Goal: Task Accomplishment & Management: Manage account settings

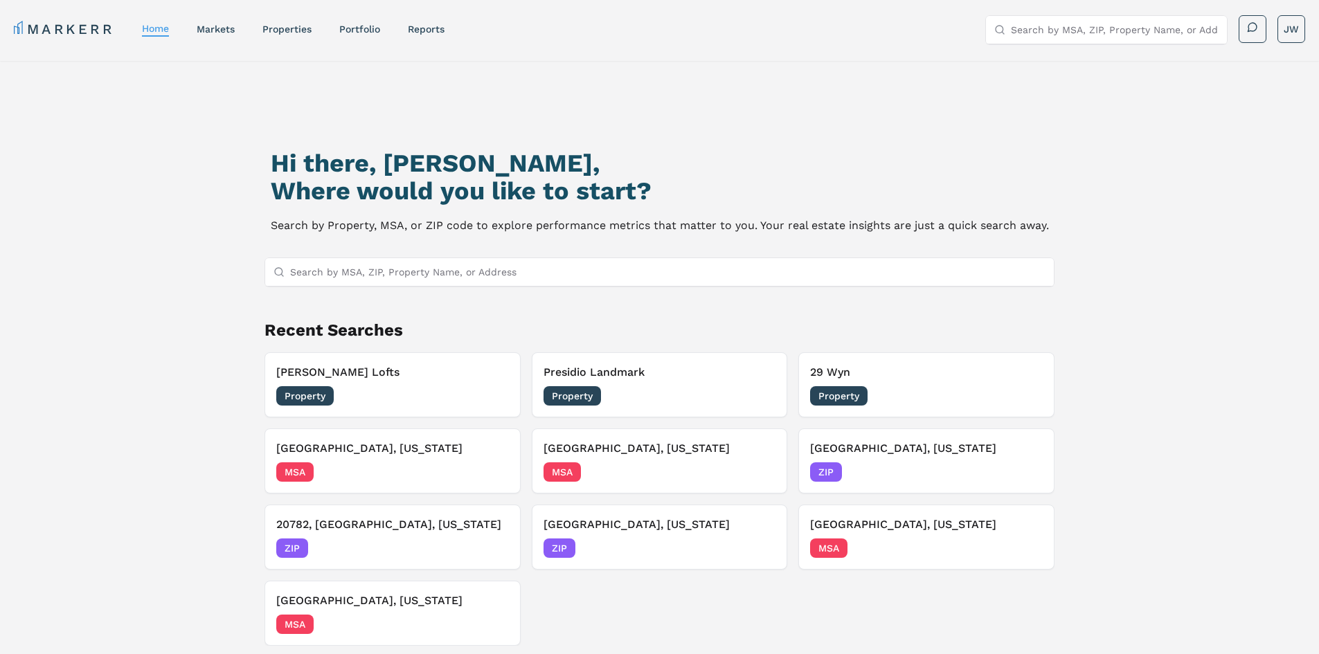
click at [348, 21] on nav "MARKERR home markets properties Portfolio reports" at bounding box center [229, 28] width 431 height 19
click at [348, 24] on link "Portfolio" at bounding box center [359, 29] width 41 height 11
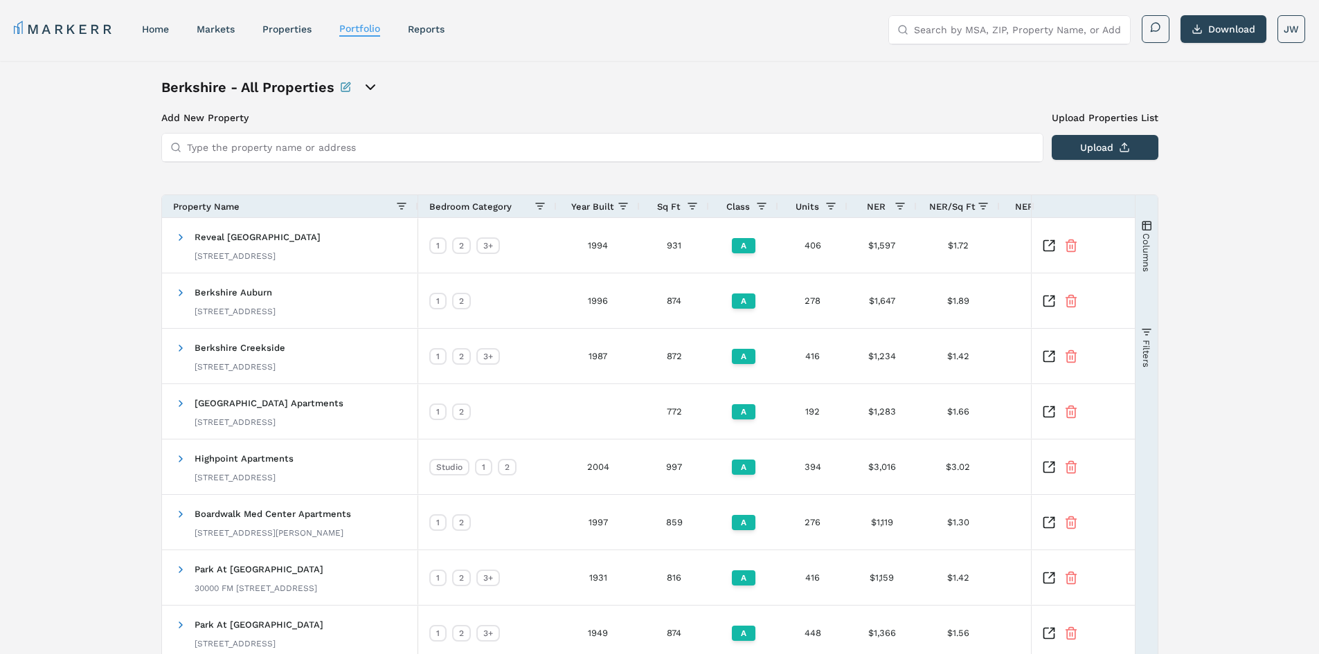
click at [942, 24] on input "Search by MSA, ZIP, Property Name, or Address" at bounding box center [1018, 30] width 208 height 28
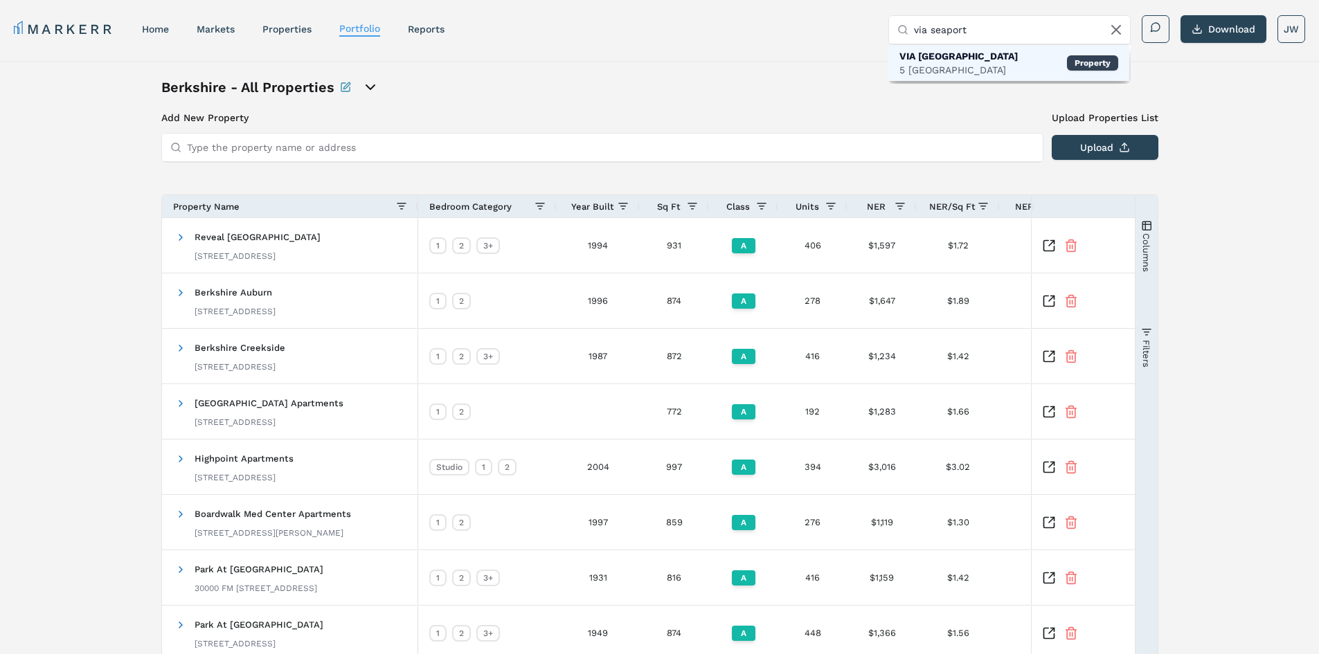
type input "via seaport"
click at [911, 56] on div "VIA [GEOGRAPHIC_DATA]" at bounding box center [959, 56] width 118 height 14
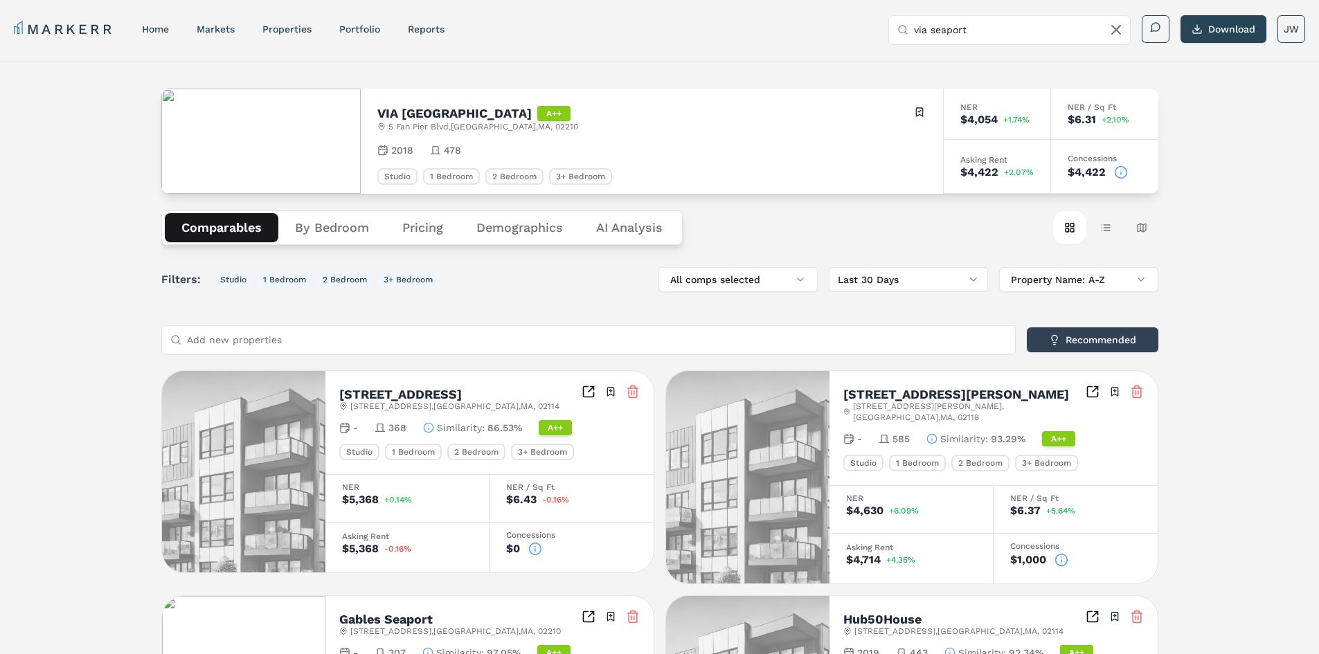
click at [1123, 172] on icon at bounding box center [1121, 173] width 14 height 14
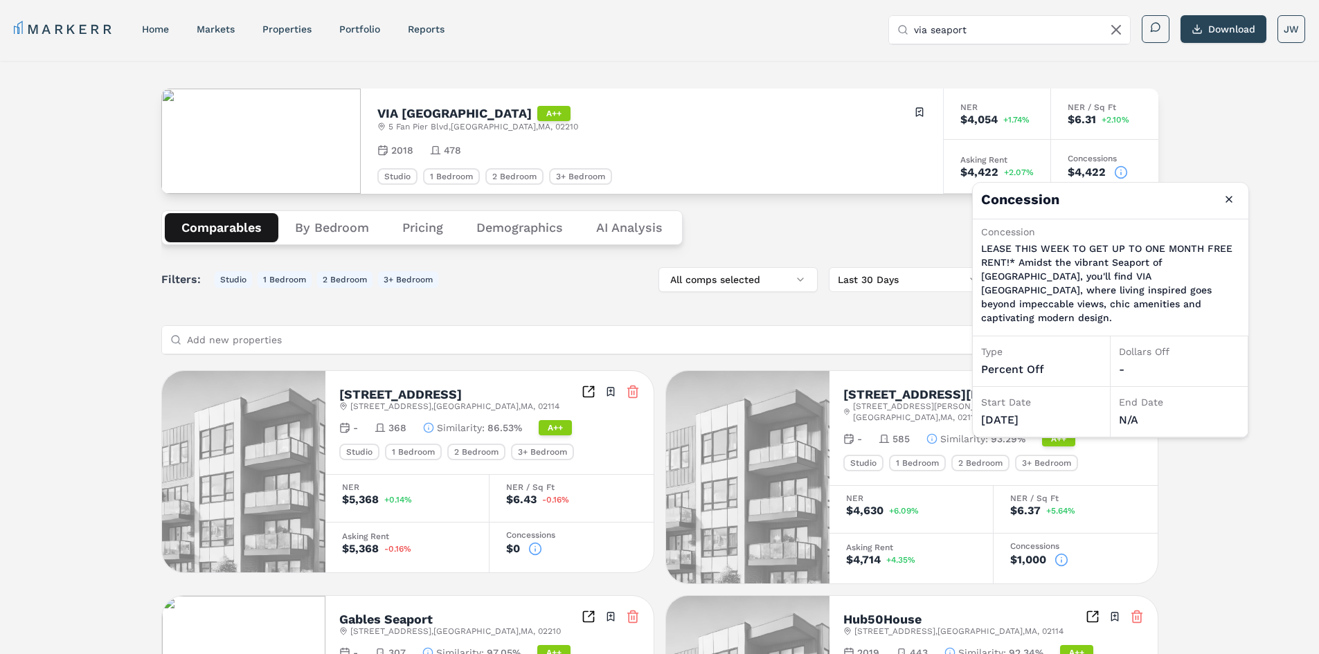
click at [1123, 172] on icon at bounding box center [1121, 173] width 14 height 14
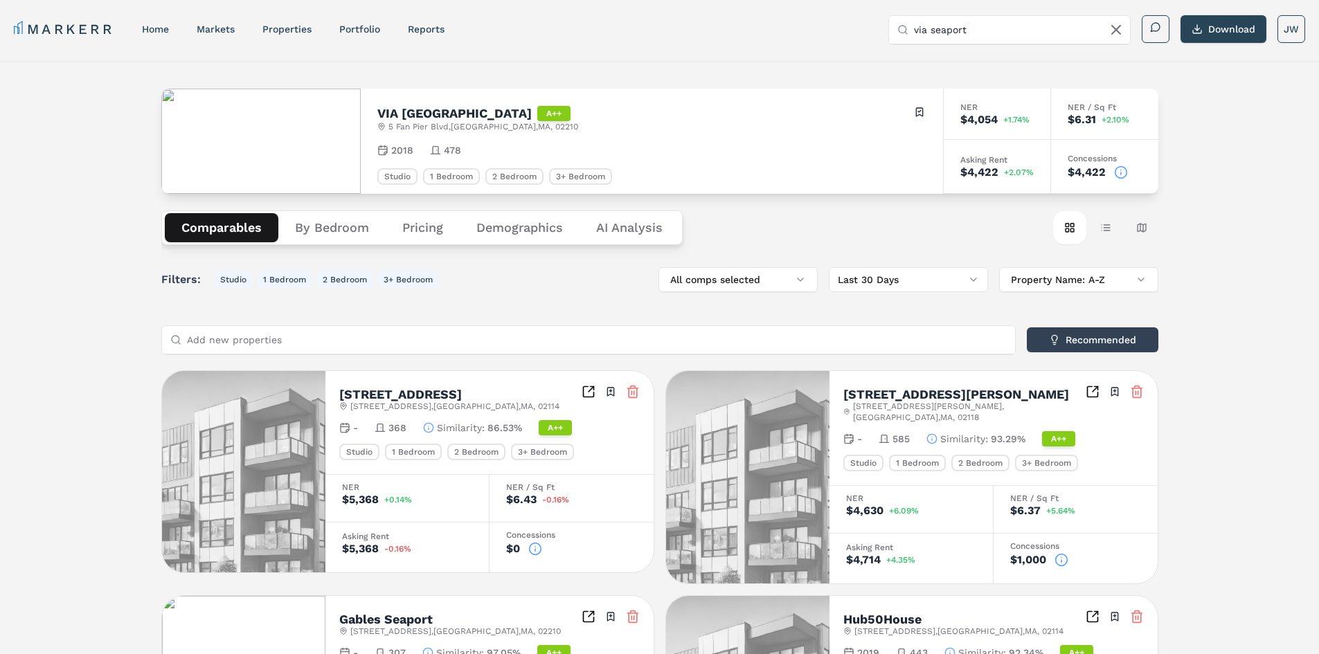
click at [1125, 175] on icon at bounding box center [1121, 173] width 14 height 14
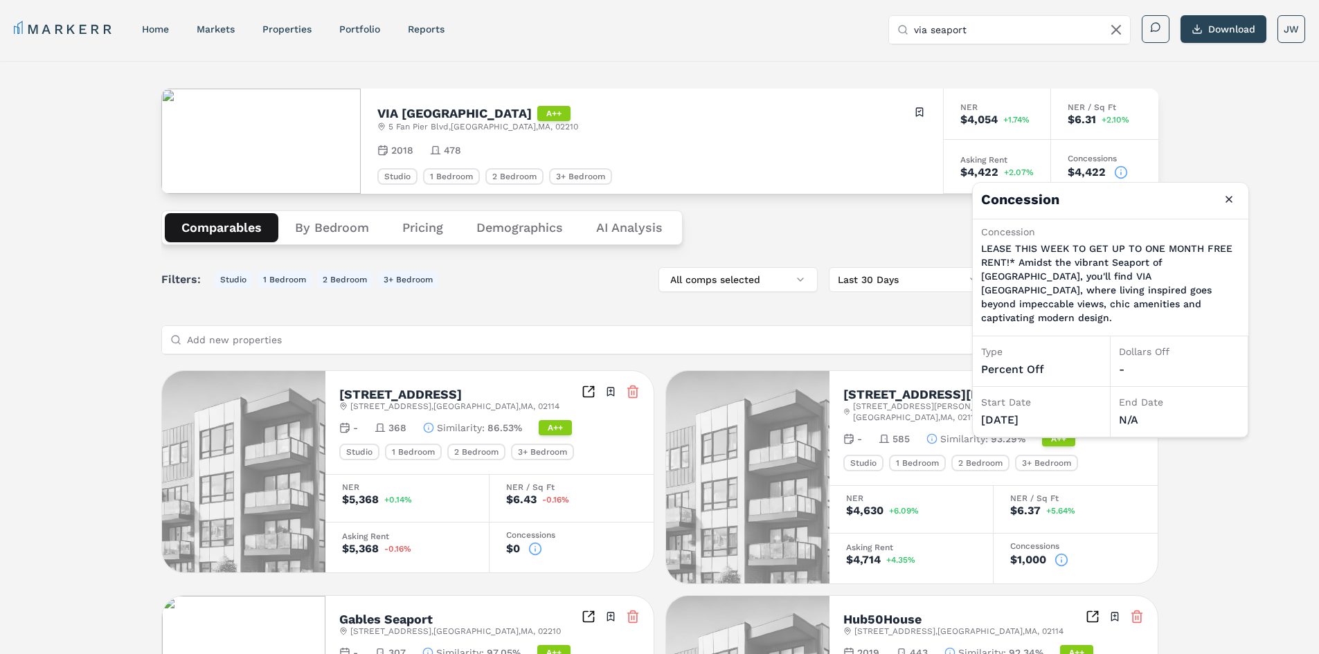
click at [1125, 175] on icon at bounding box center [1121, 173] width 14 height 14
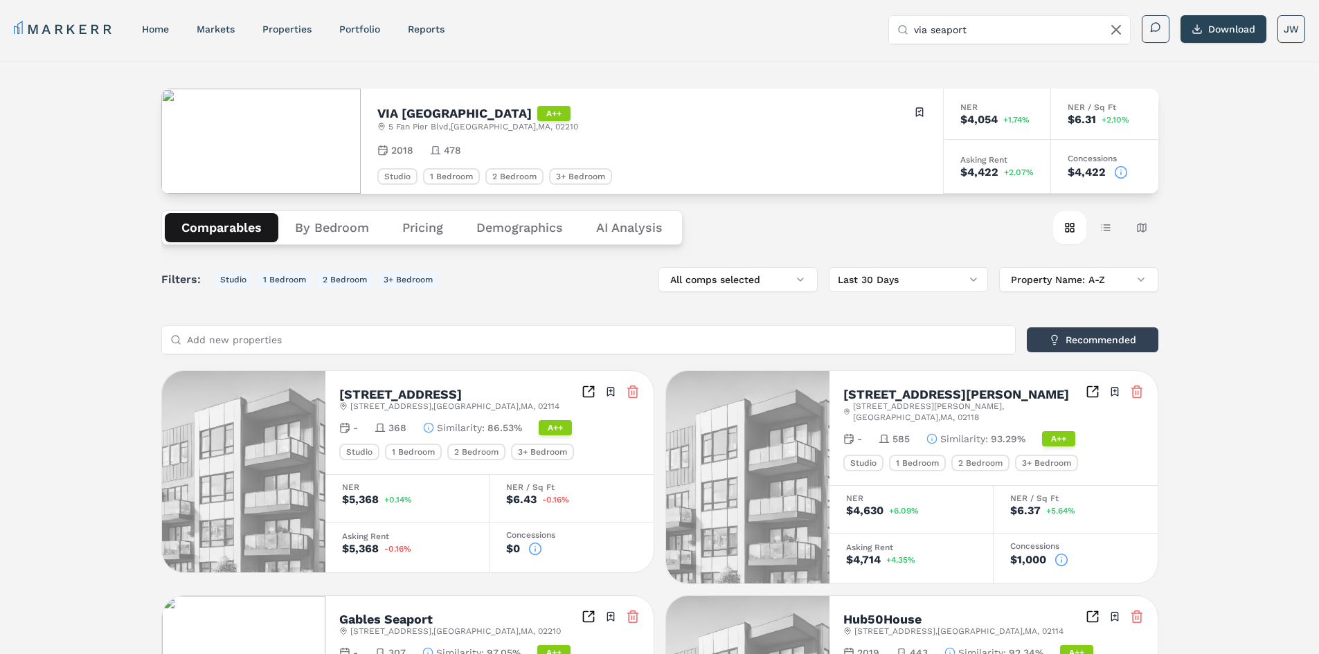
click at [743, 125] on div "VIA Seaport Residences A++ [GEOGRAPHIC_DATA] Toggle portfolio menu" at bounding box center [651, 118] width 549 height 27
click at [1122, 176] on icon at bounding box center [1121, 173] width 14 height 14
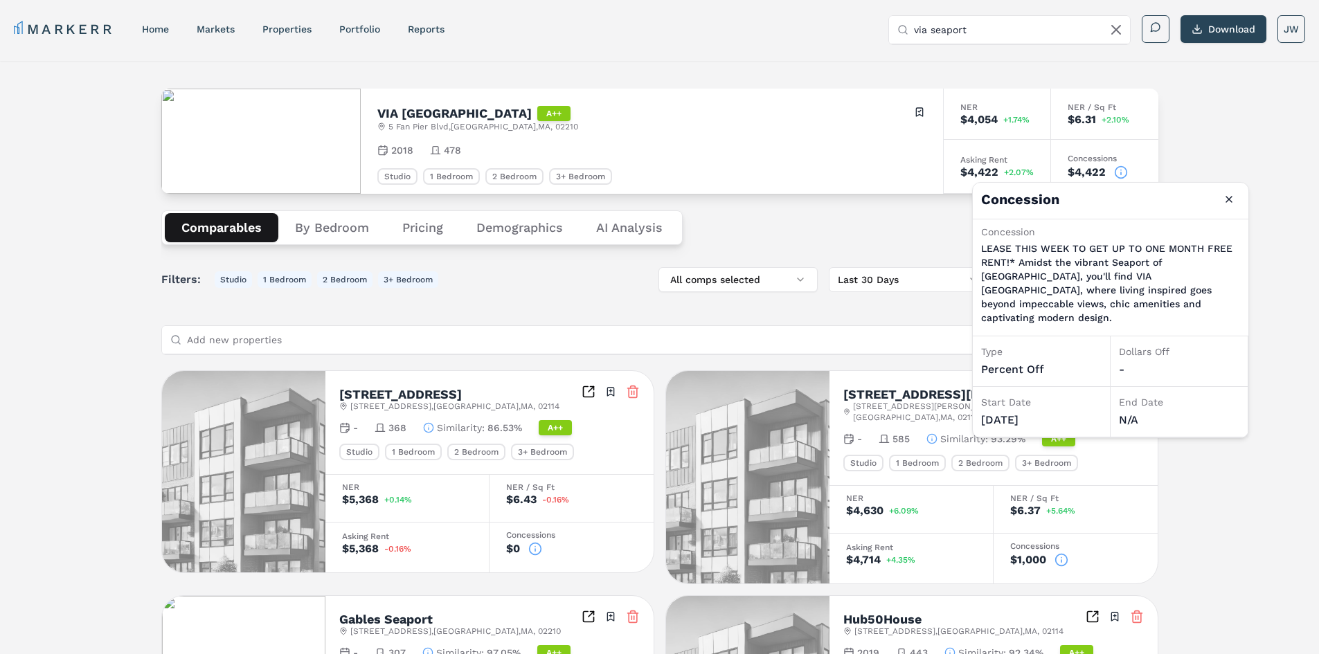
click at [1038, 361] on div "percent off" at bounding box center [1041, 369] width 120 height 17
drag, startPoint x: 1057, startPoint y: 345, endPoint x: 1051, endPoint y: 344, distance: 7.0
click at [1057, 344] on div "Type percent off" at bounding box center [1042, 362] width 138 height 51
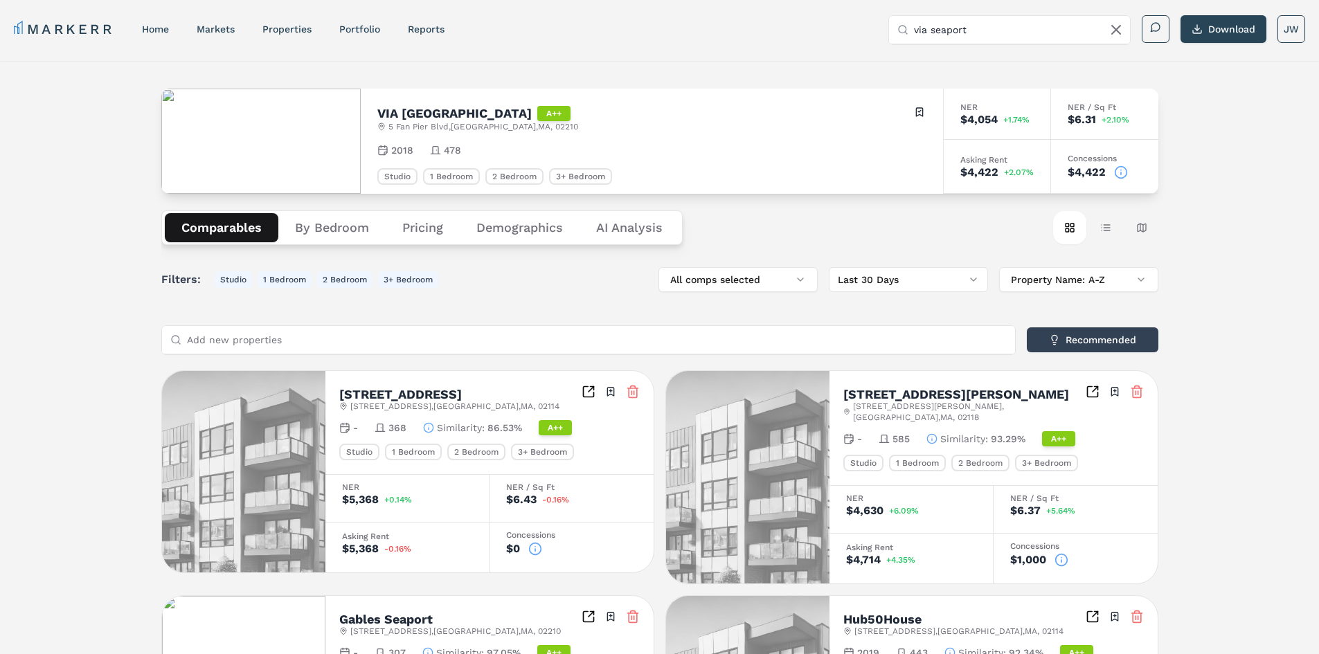
click at [536, 546] on icon at bounding box center [535, 549] width 14 height 14
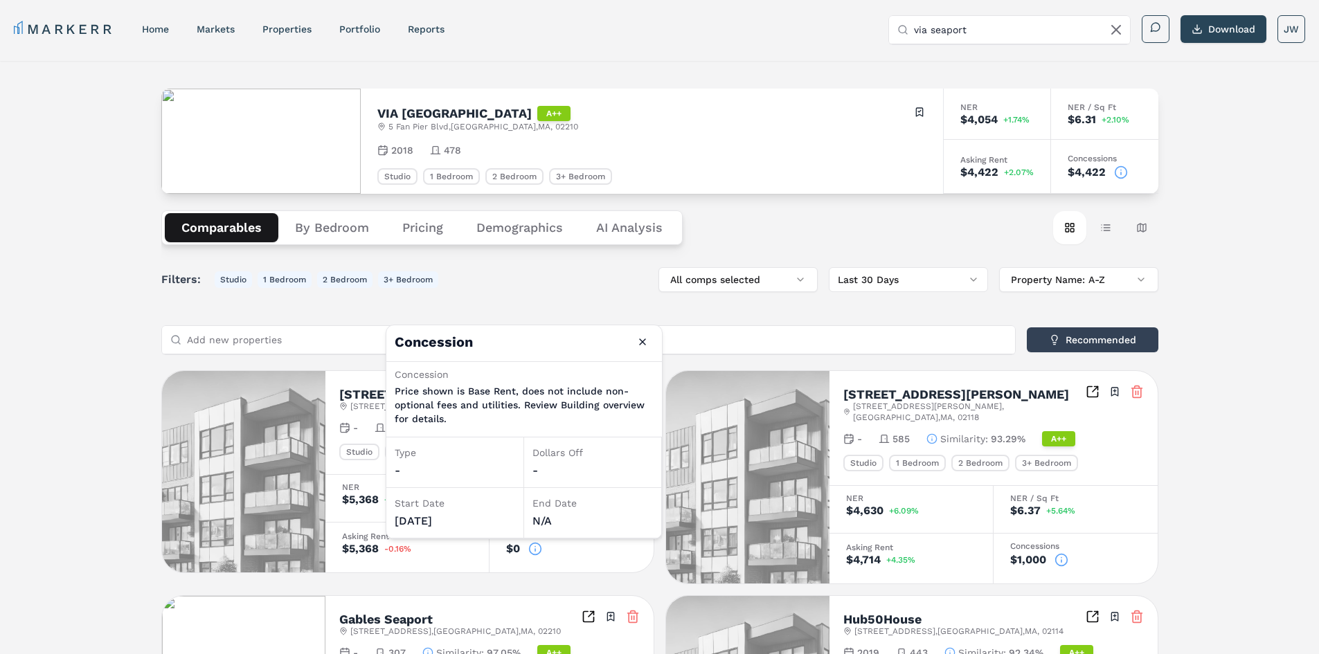
click at [536, 546] on icon at bounding box center [535, 549] width 14 height 14
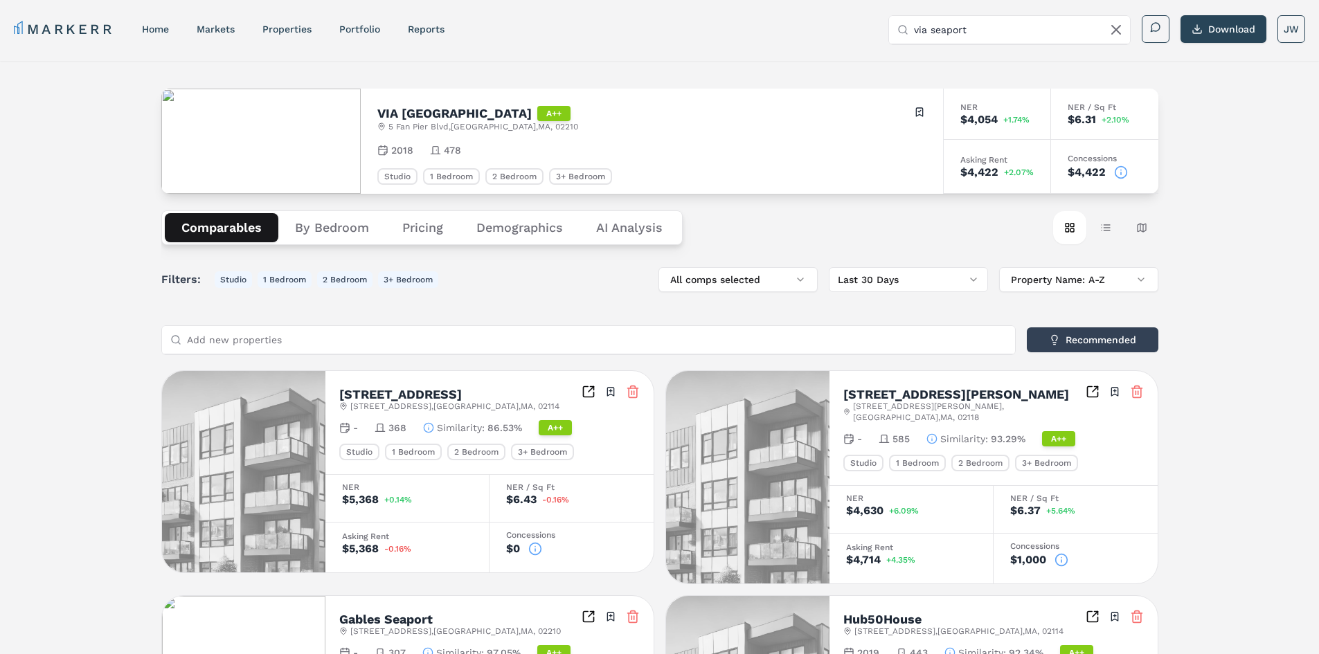
click at [1062, 560] on icon at bounding box center [1062, 561] width 0 height 2
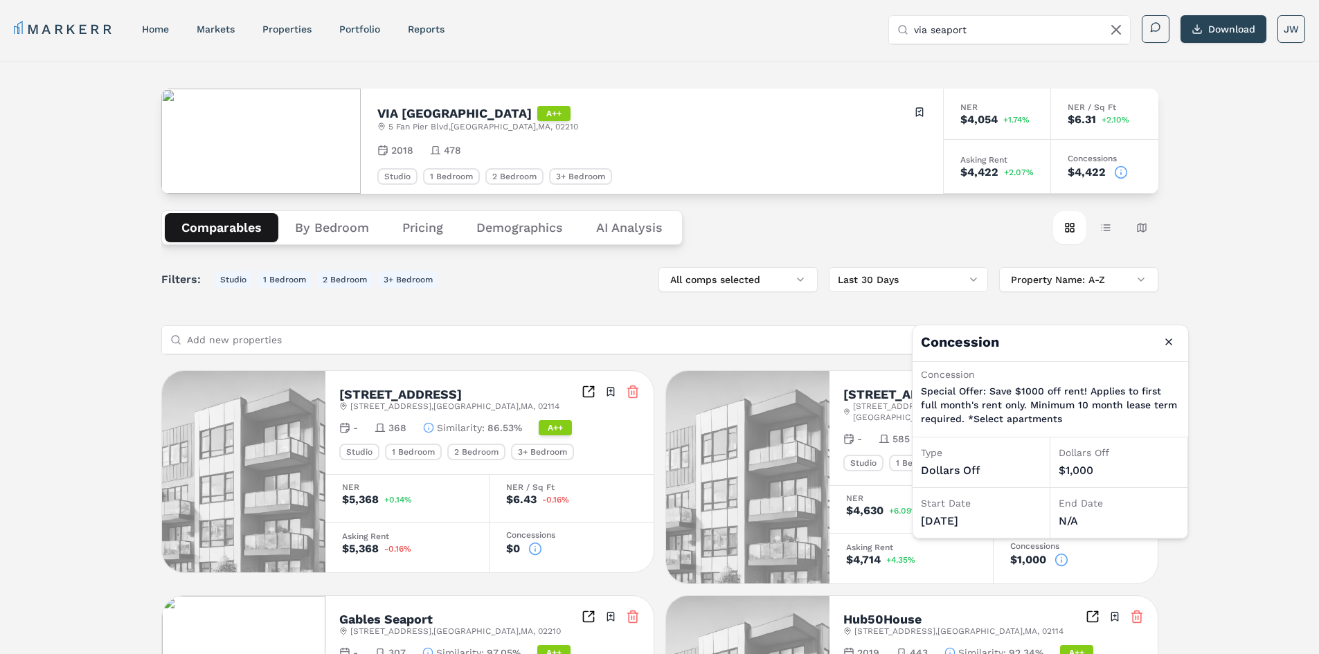
click at [1062, 560] on icon at bounding box center [1062, 561] width 0 height 2
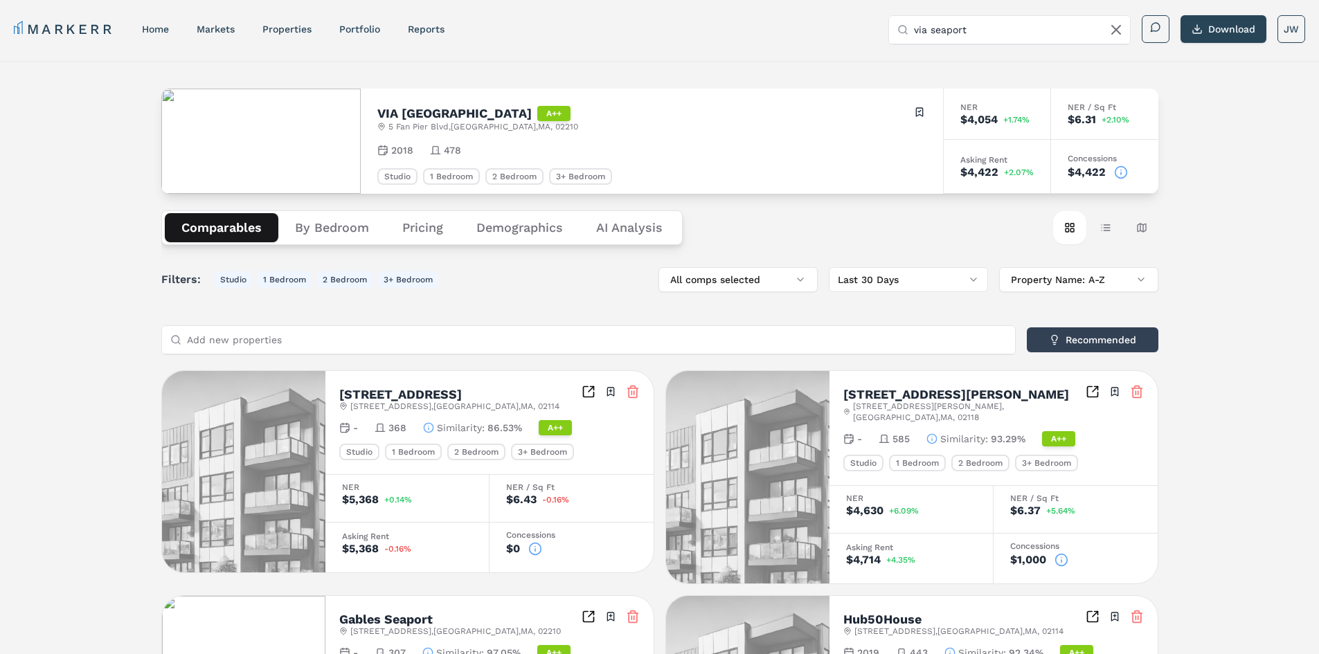
click at [1068, 553] on icon at bounding box center [1062, 560] width 14 height 14
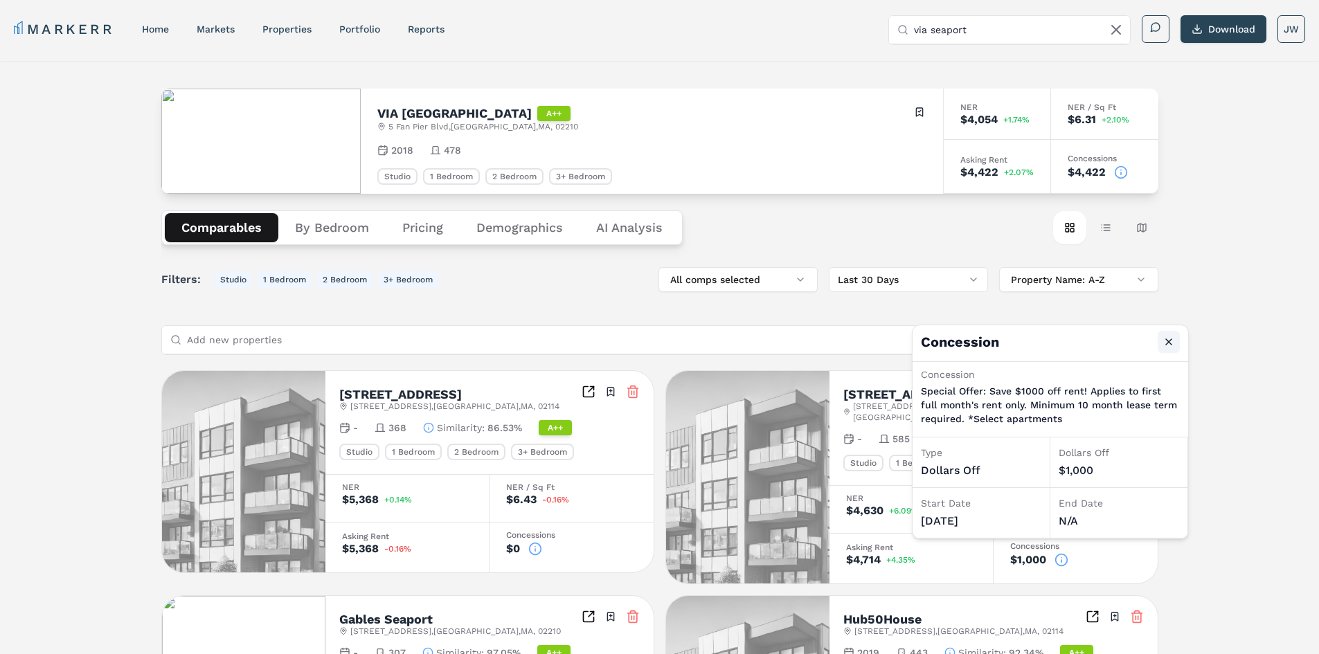
click at [1178, 343] on button "Close" at bounding box center [1169, 342] width 22 height 22
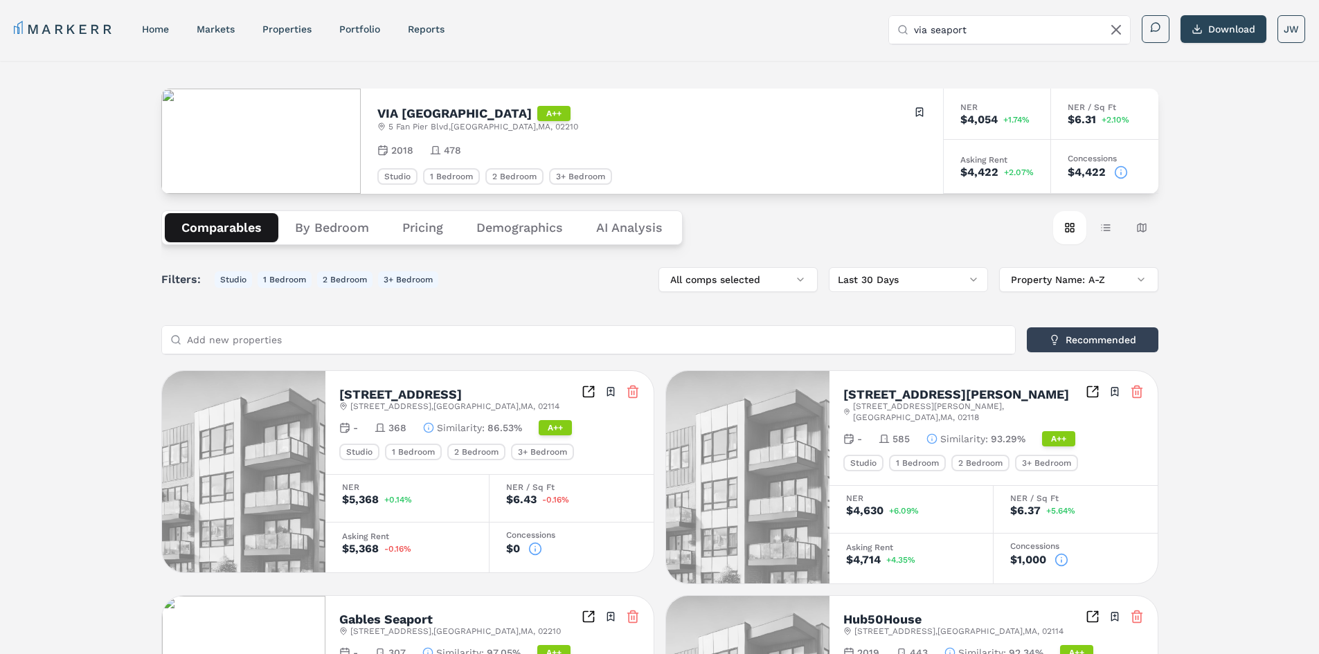
click at [1123, 175] on icon at bounding box center [1121, 173] width 14 height 14
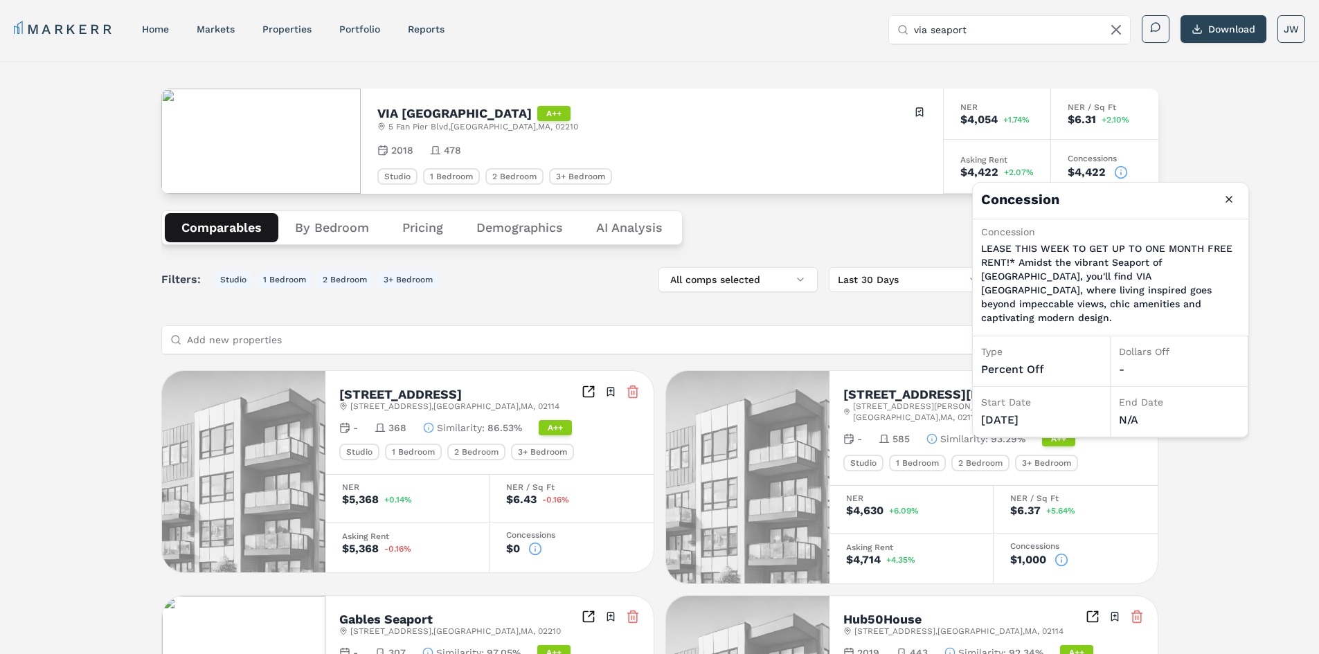
drag, startPoint x: 1045, startPoint y: 408, endPoint x: 984, endPoint y: 254, distance: 165.4
click at [984, 254] on div "Concession LEASE THIS WEEK TO GET UP TO ONE MONTH FREE RENT!* Amidst the vibran…" at bounding box center [1111, 329] width 276 height 218
click at [984, 253] on p "LEASE THIS WEEK TO GET UP TO ONE MONTH FREE RENT!* Amidst the vibrant Seaport o…" at bounding box center [1110, 283] width 259 height 83
click at [350, 29] on link "Portfolio" at bounding box center [359, 29] width 41 height 11
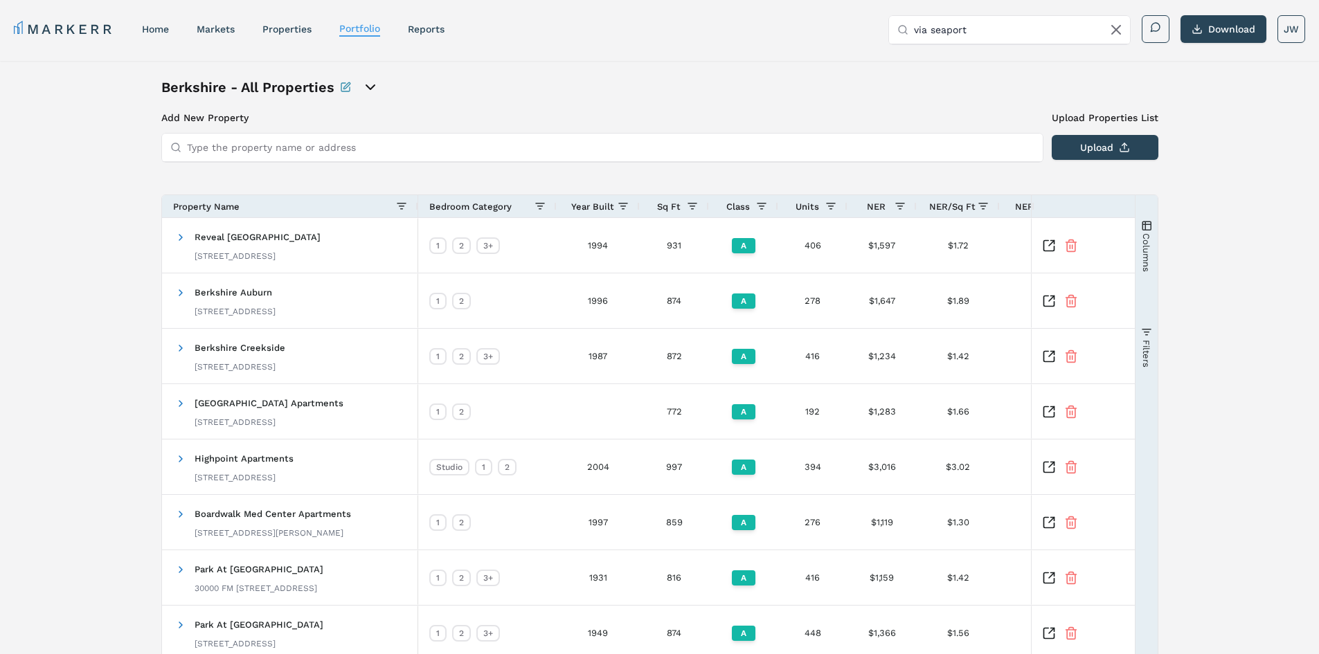
click at [240, 144] on input "Type the property name or address" at bounding box center [611, 148] width 848 height 28
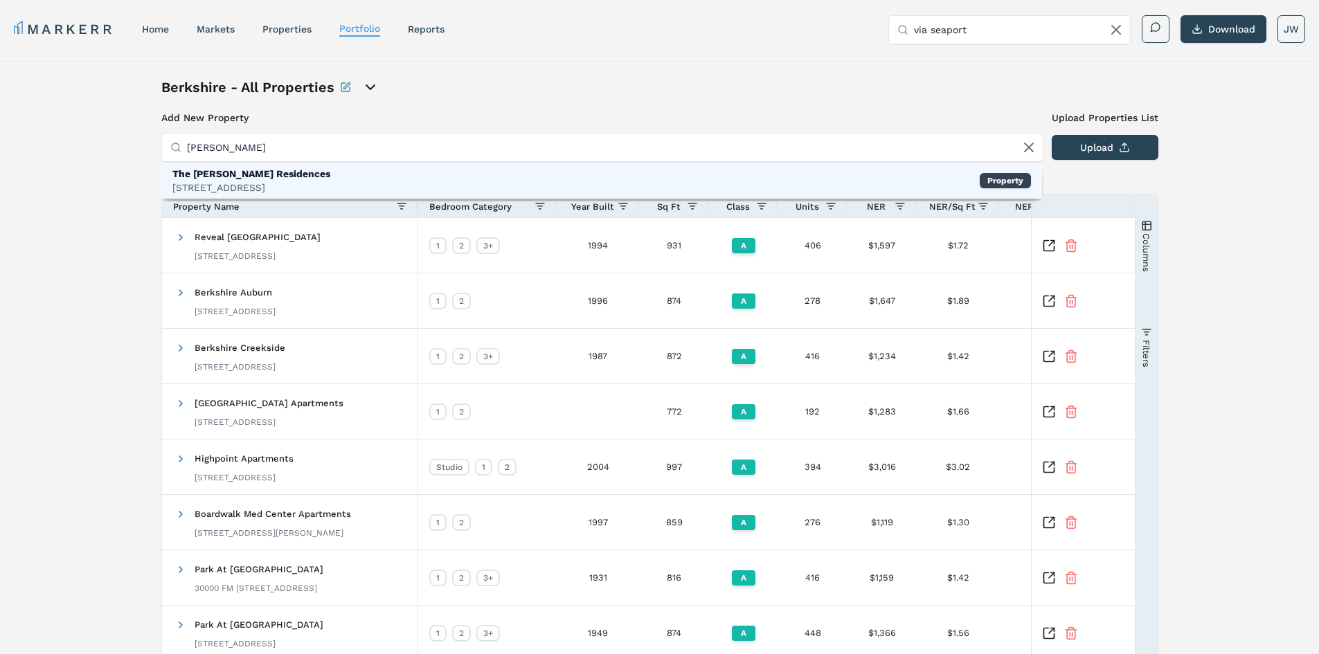
type input "[PERSON_NAME]"
click at [326, 177] on div "The [PERSON_NAME] Residences" at bounding box center [251, 174] width 158 height 14
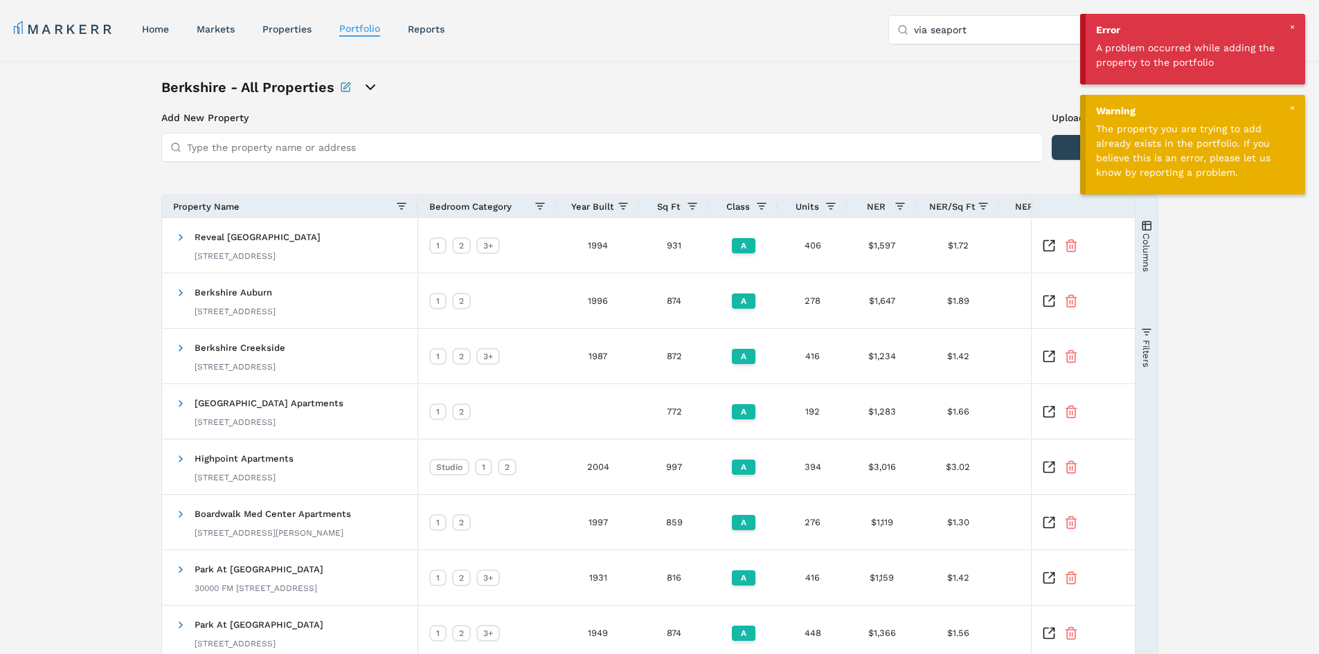
click at [271, 143] on input "Type the property name or address" at bounding box center [611, 148] width 848 height 28
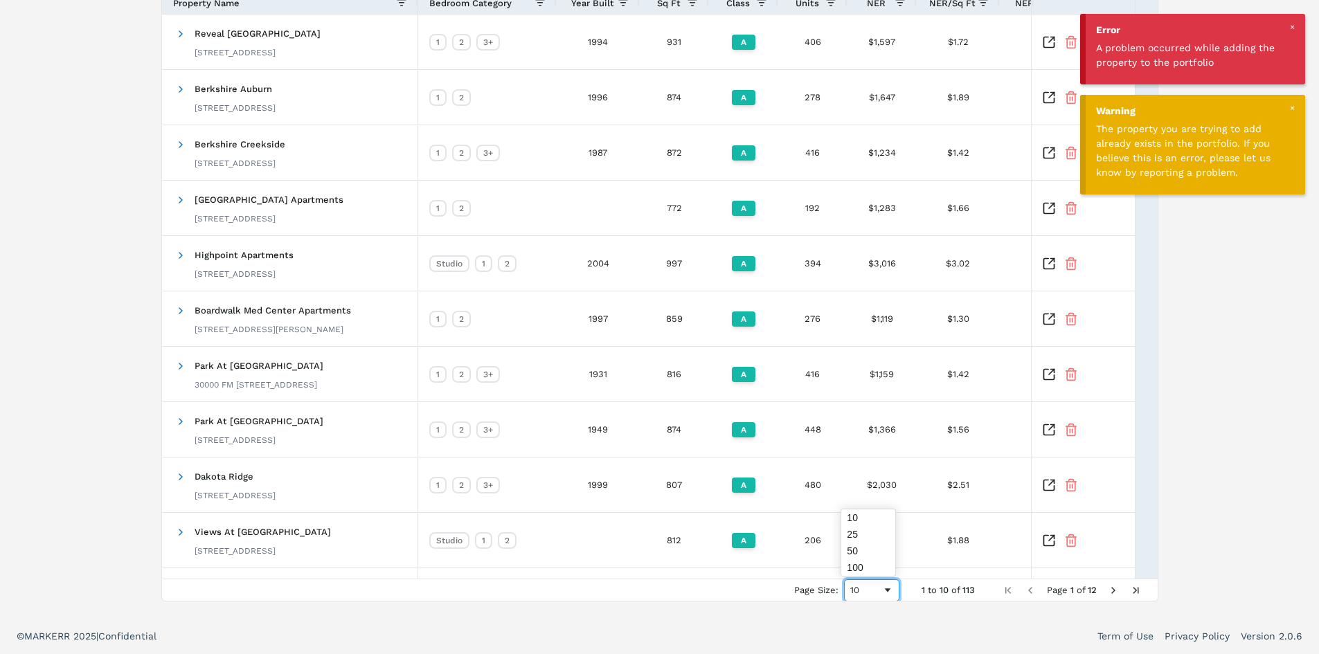
click at [850, 592] on div "10" at bounding box center [866, 590] width 32 height 10
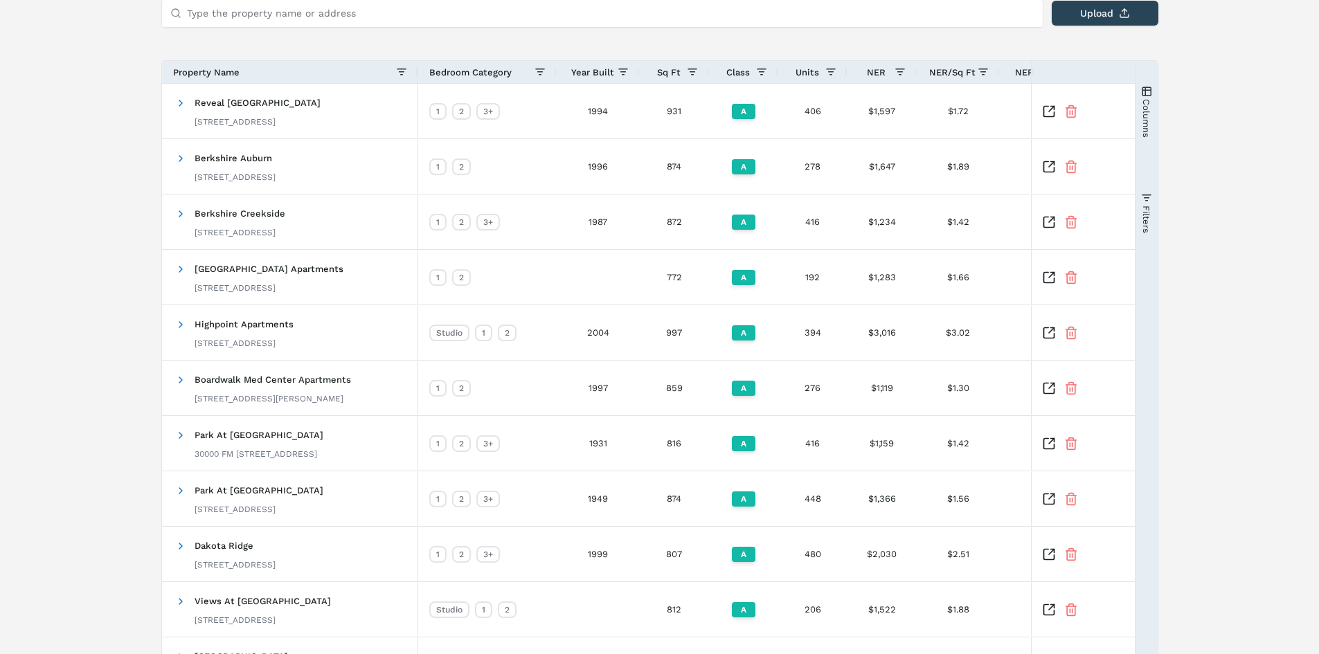
scroll to position [0, 0]
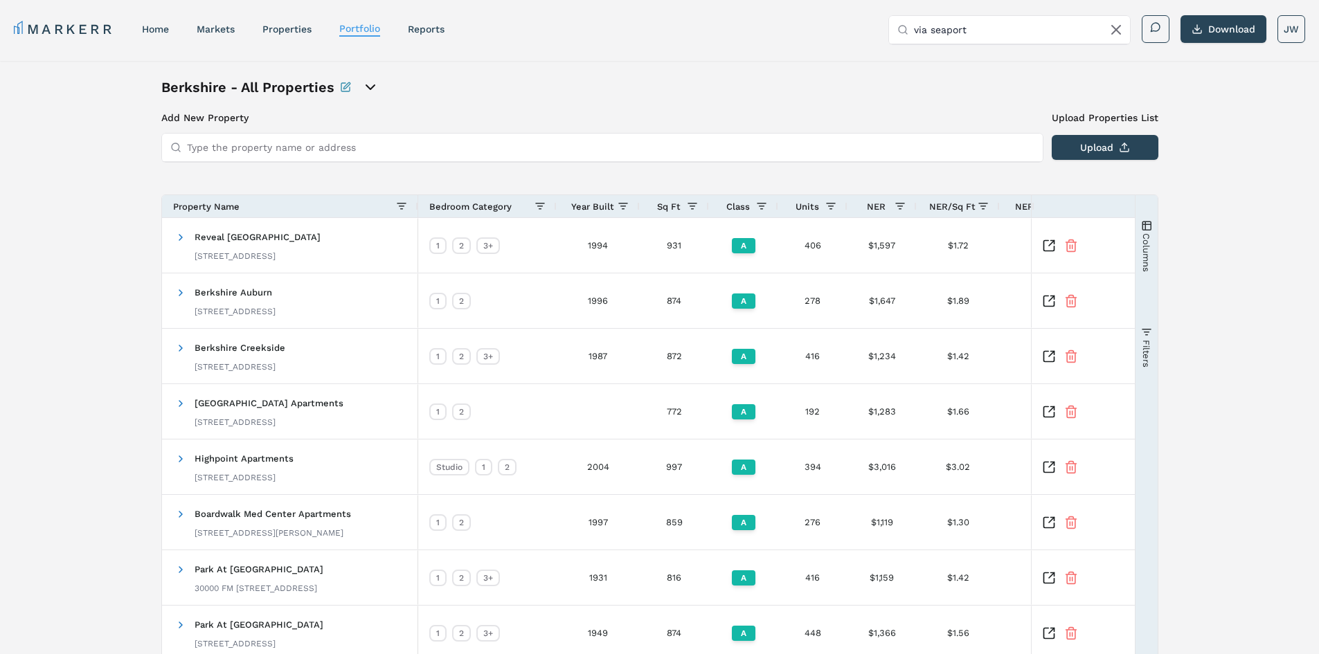
click at [372, 151] on input "Type the property name or address" at bounding box center [611, 148] width 848 height 28
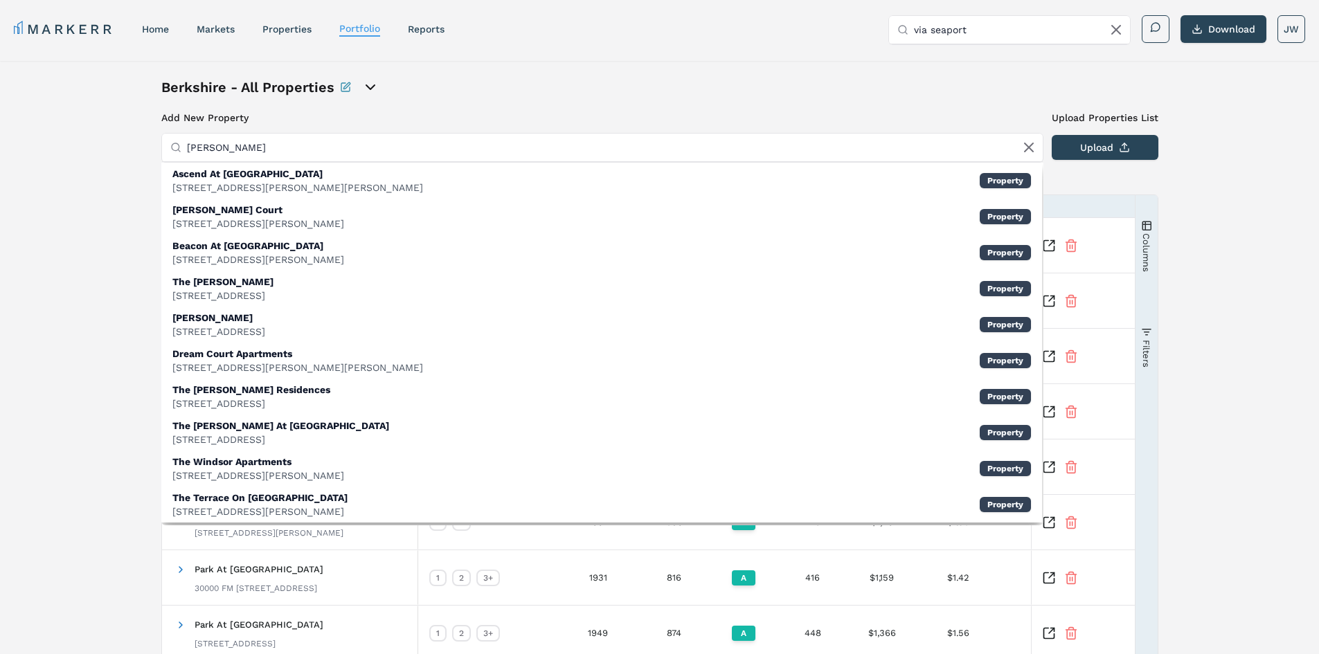
type input "[PERSON_NAME]"
